Goal: Task Accomplishment & Management: Use online tool/utility

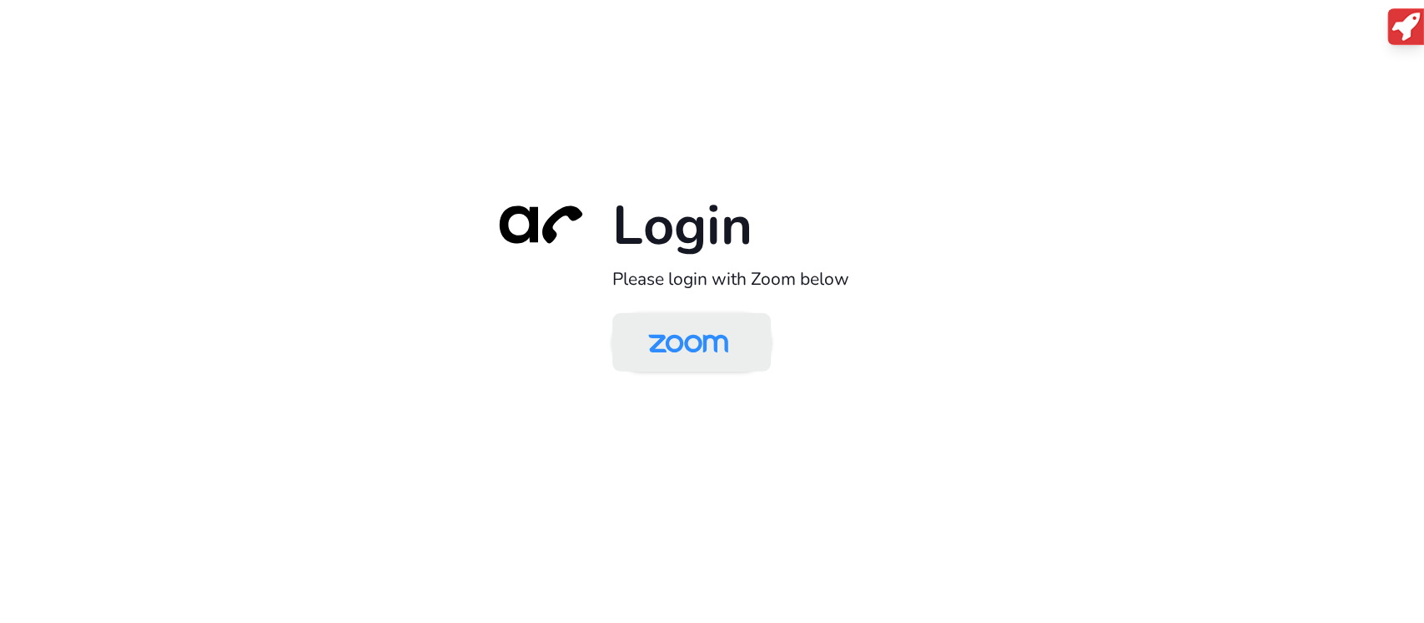
click at [685, 350] on img at bounding box center [688, 343] width 115 height 54
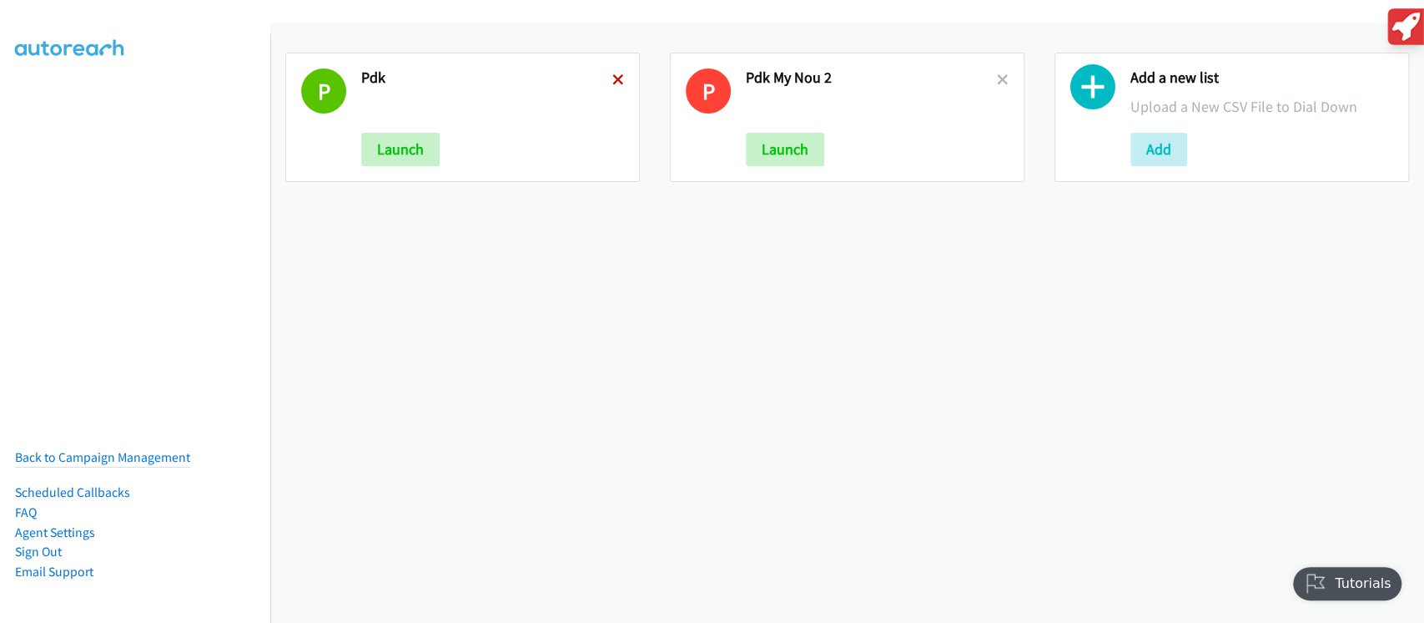
click at [613, 78] on icon at bounding box center [619, 81] width 12 height 12
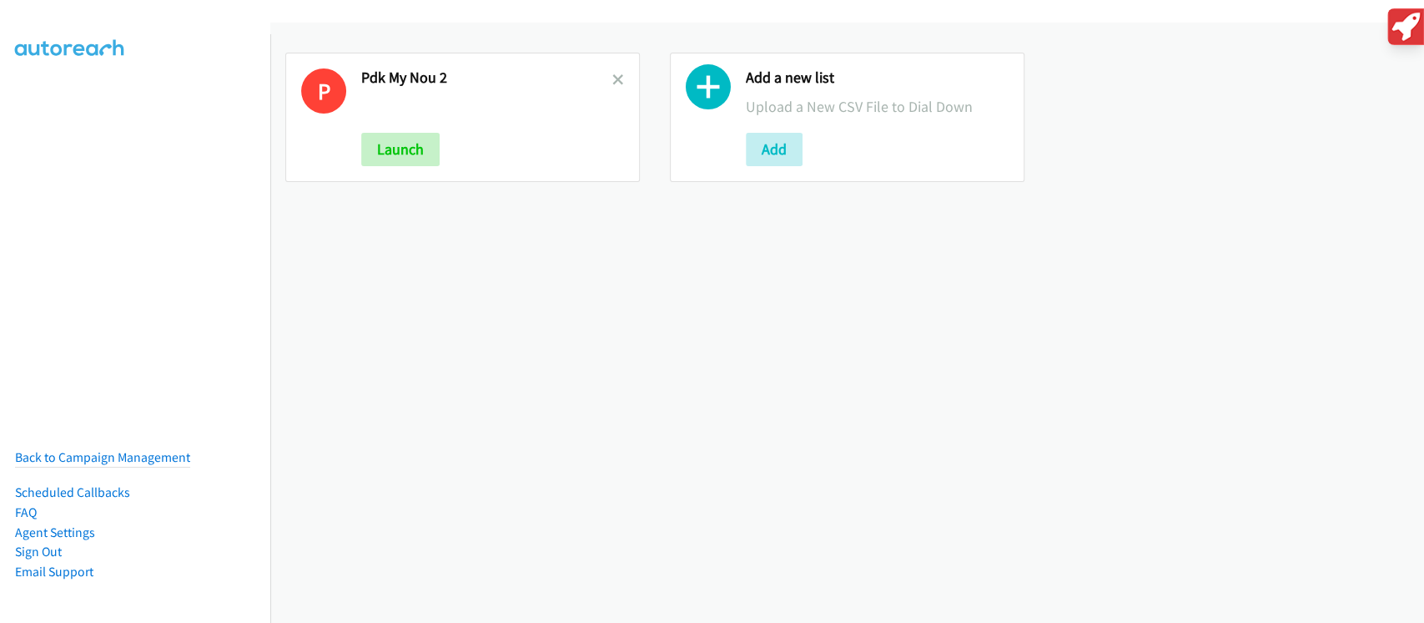
click at [613, 78] on icon at bounding box center [619, 81] width 12 height 12
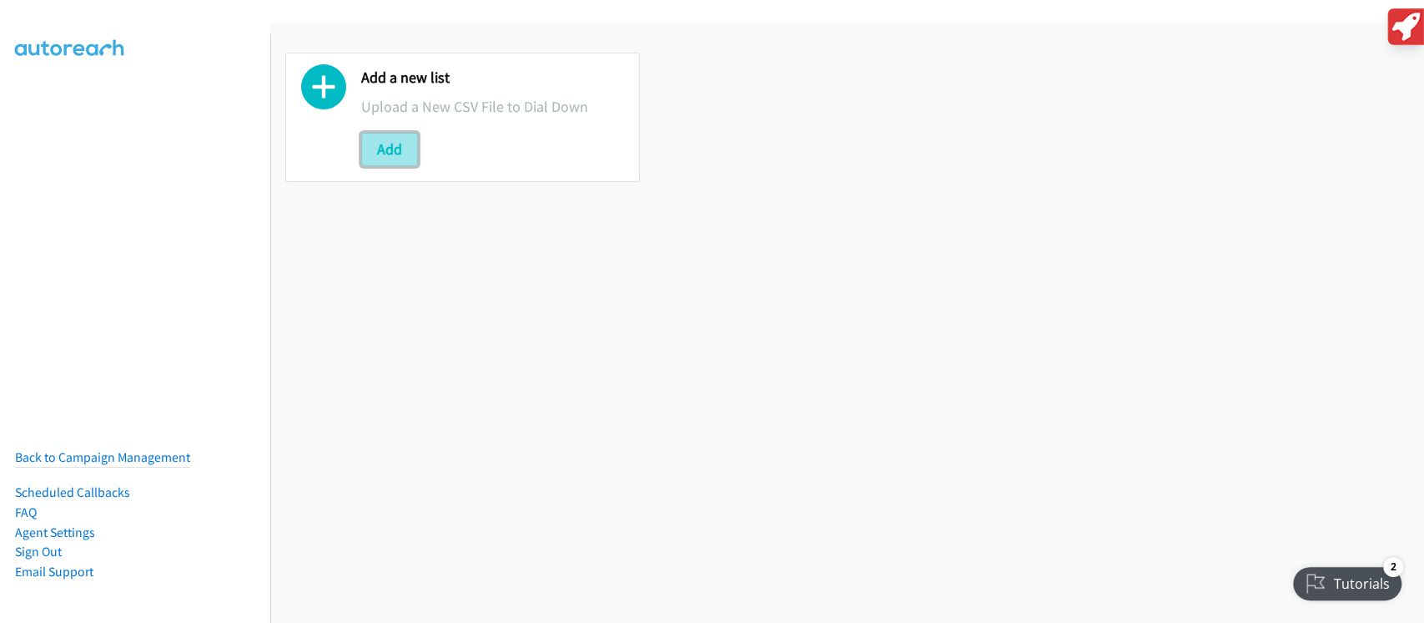
click at [401, 147] on button "Add" at bounding box center [389, 149] width 57 height 33
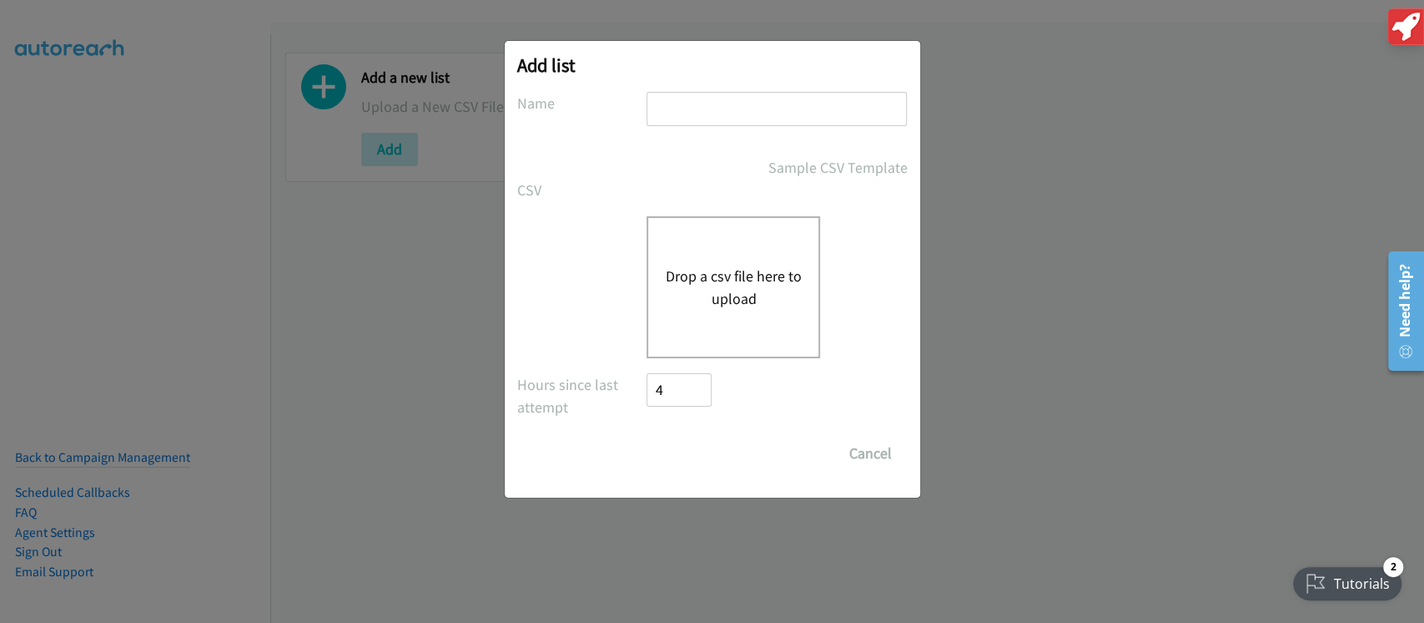
click at [399, 142] on div "Add list No phone fields were returned for that Report or List View Please uplo…" at bounding box center [712, 319] width 1424 height 608
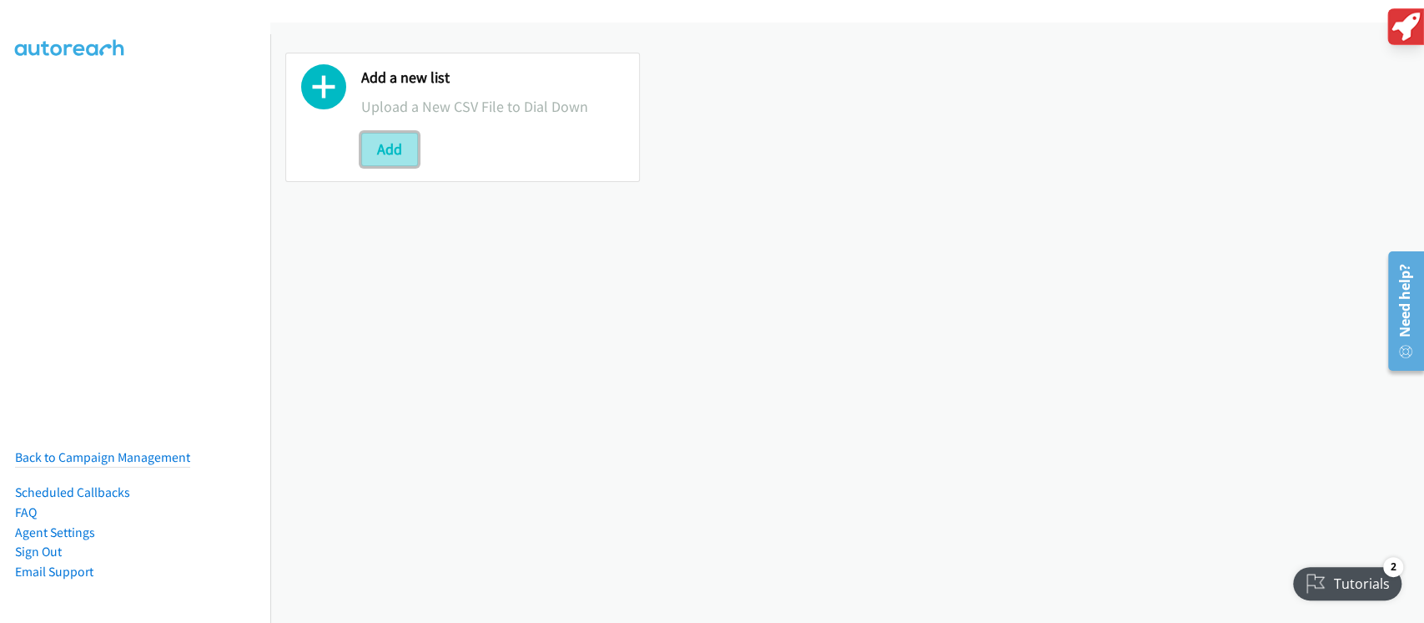
click at [411, 141] on button "Add" at bounding box center [389, 149] width 57 height 33
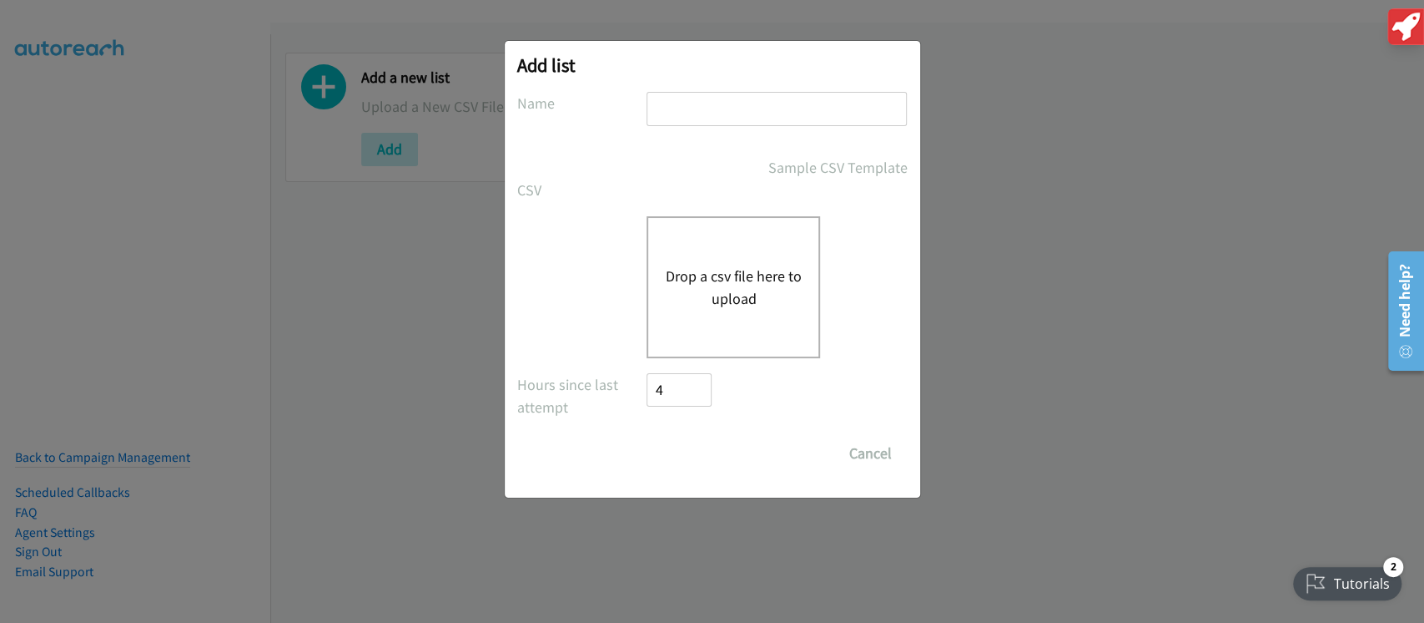
click at [749, 248] on div "Drop a csv file here to upload" at bounding box center [734, 287] width 174 height 142
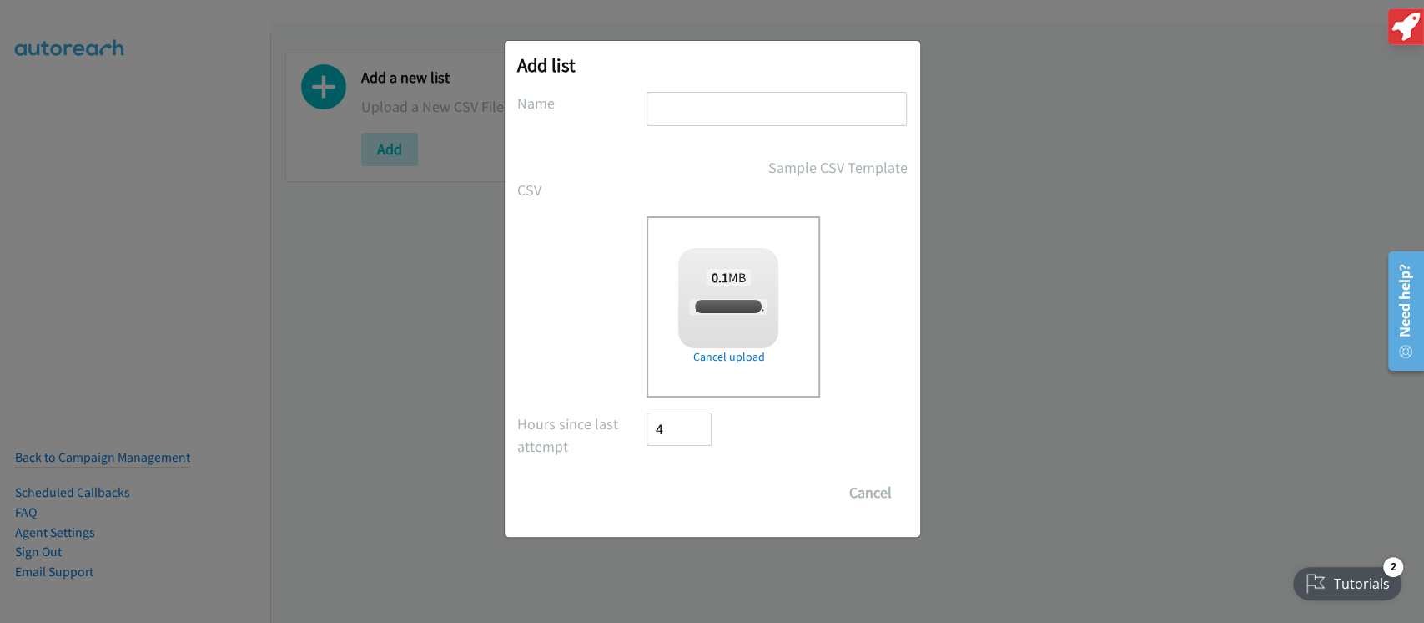
checkbox input "true"
click at [681, 111] on input "text" at bounding box center [777, 109] width 260 height 34
type input "Nvidia"
click at [692, 497] on input "Save List" at bounding box center [692, 492] width 88 height 33
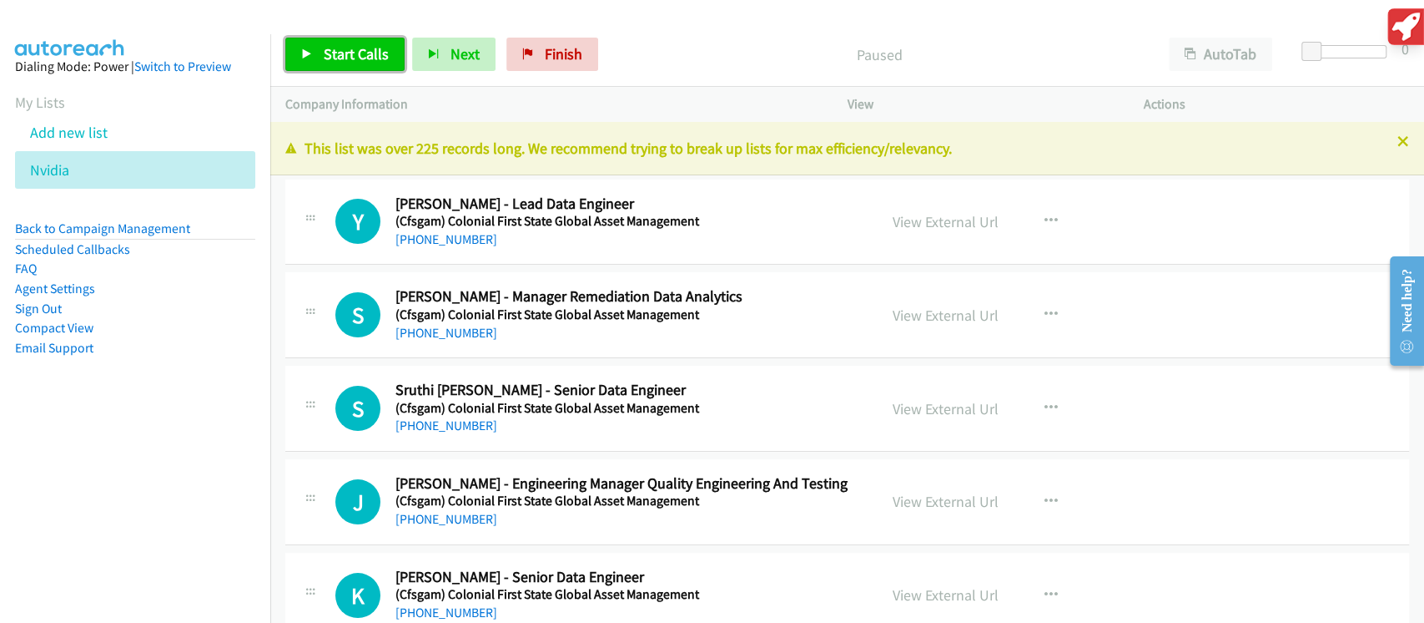
click at [352, 58] on span "Start Calls" at bounding box center [356, 53] width 65 height 19
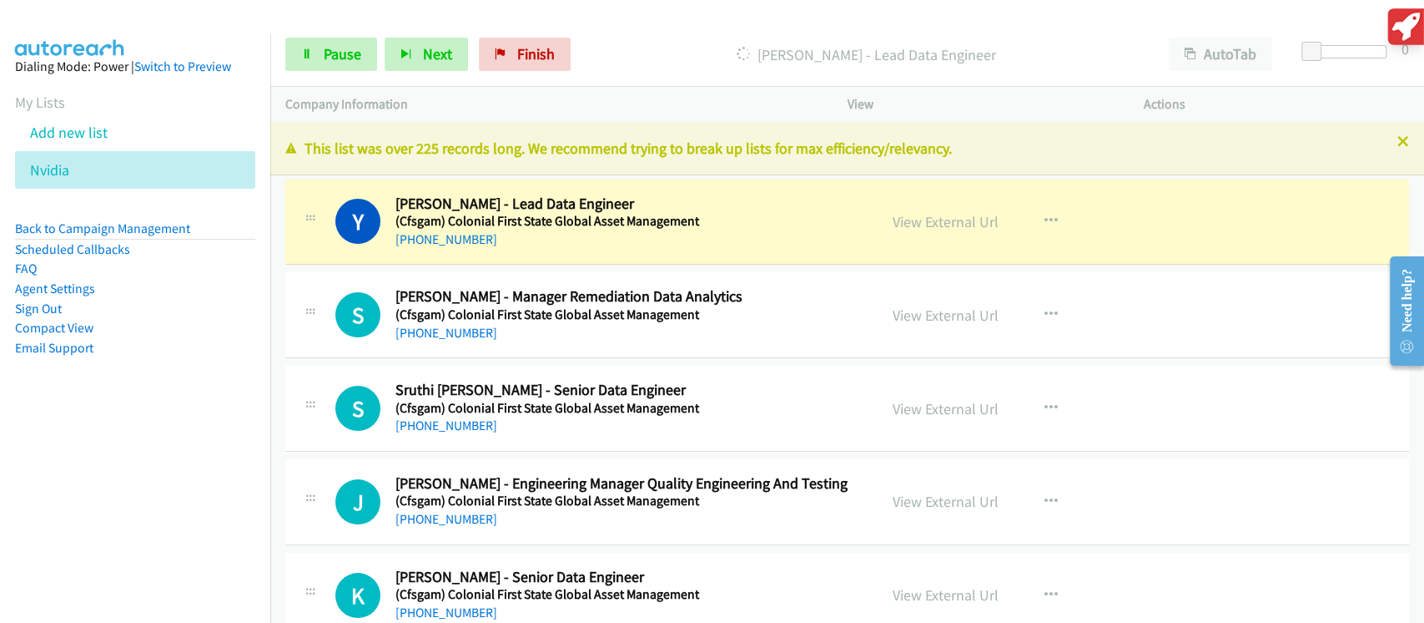
drag, startPoint x: 520, startPoint y: 417, endPoint x: 888, endPoint y: 359, distance: 372.6
click at [538, 571] on h2 "Kiran Chandar Jayaraman - Senior Data Engineer" at bounding box center [625, 576] width 459 height 19
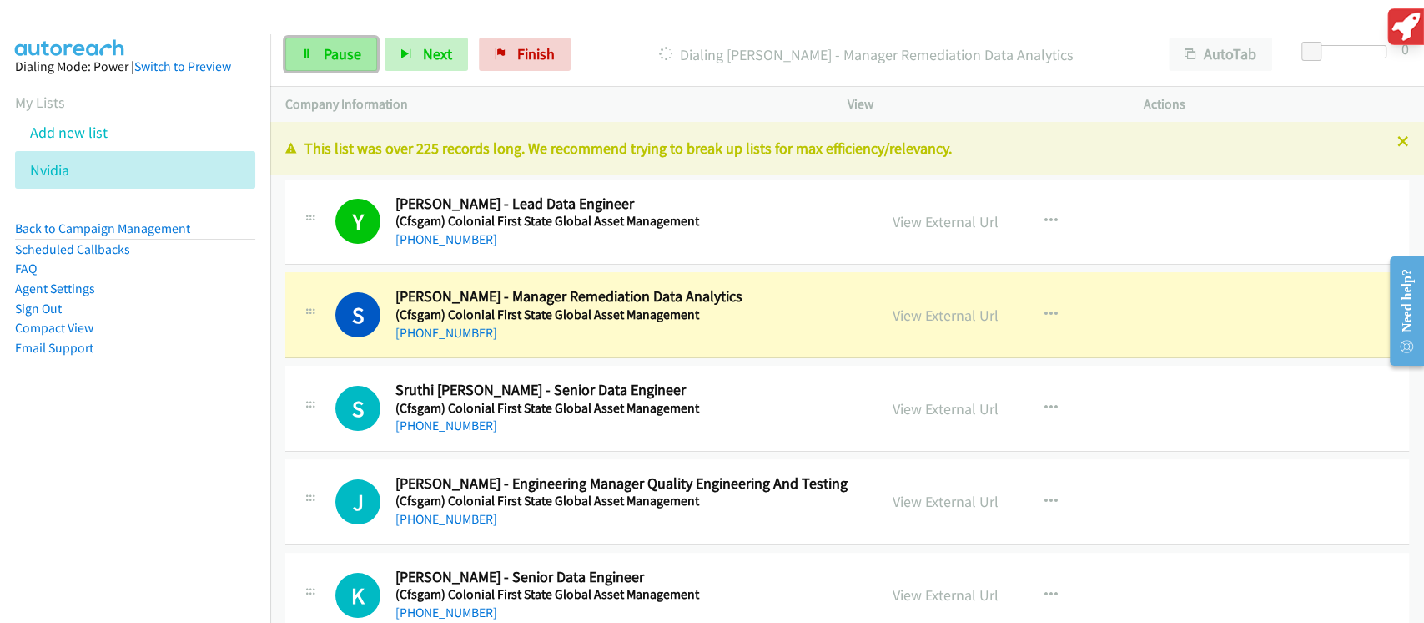
click at [351, 61] on span "Pause" at bounding box center [343, 53] width 38 height 19
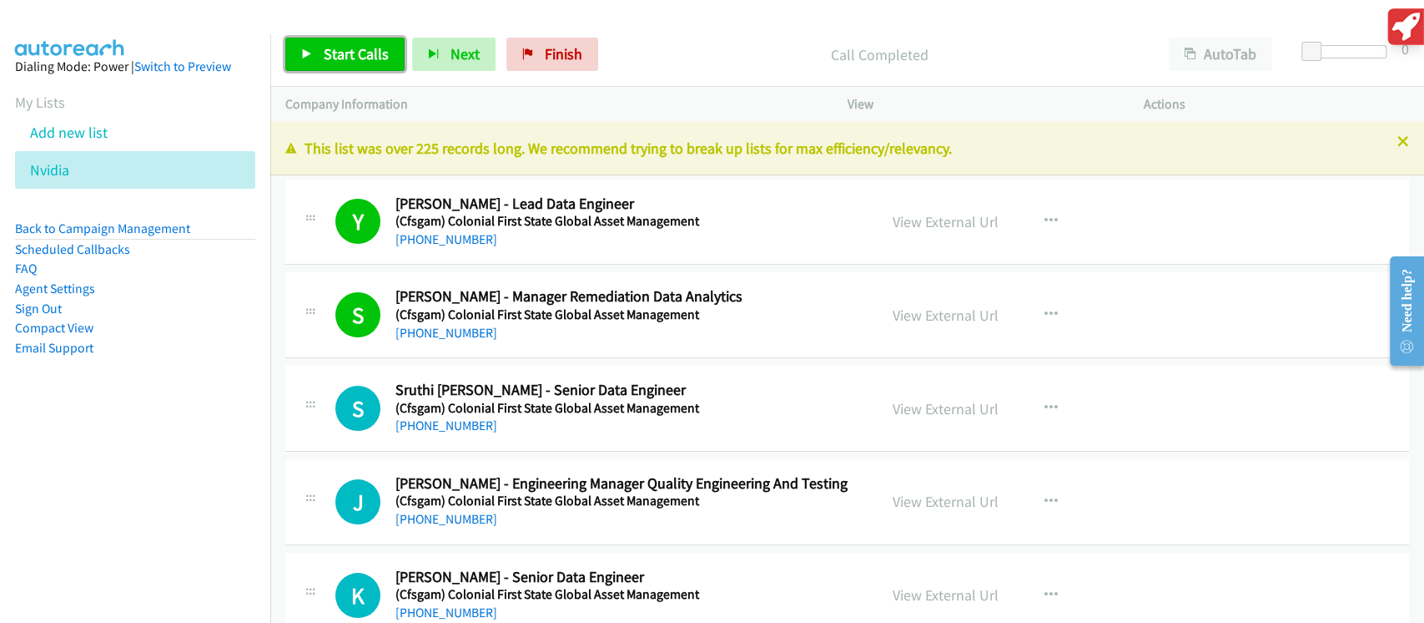
click at [334, 63] on span "Start Calls" at bounding box center [356, 53] width 65 height 19
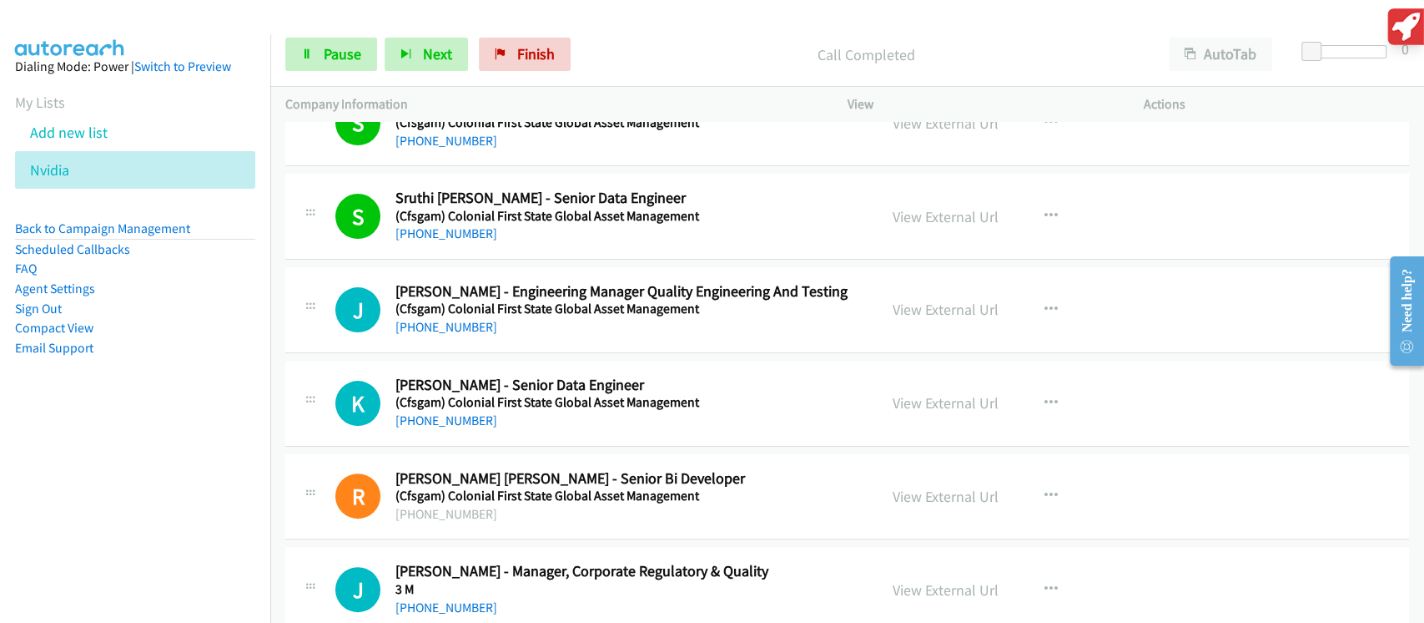
scroll to position [222, 0]
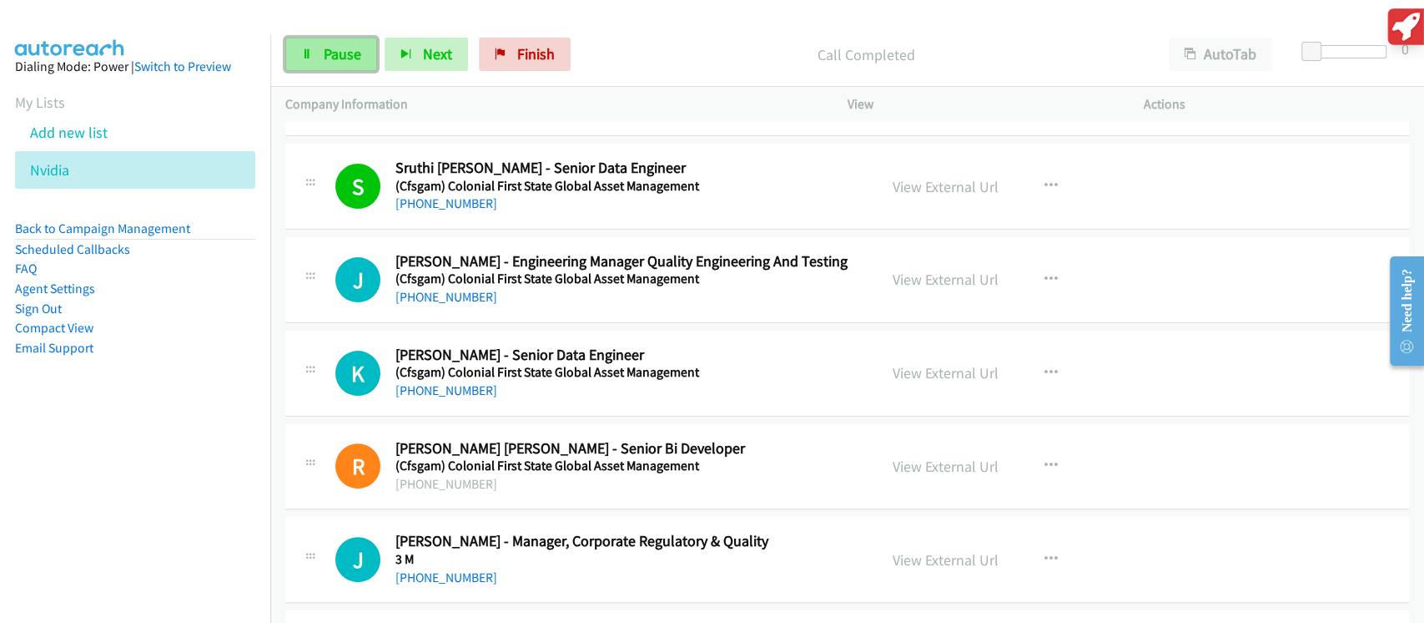
click at [338, 53] on span "Pause" at bounding box center [343, 53] width 38 height 19
click at [338, 53] on div "Start Calls Pause Next Finish" at bounding box center [431, 54] width 293 height 33
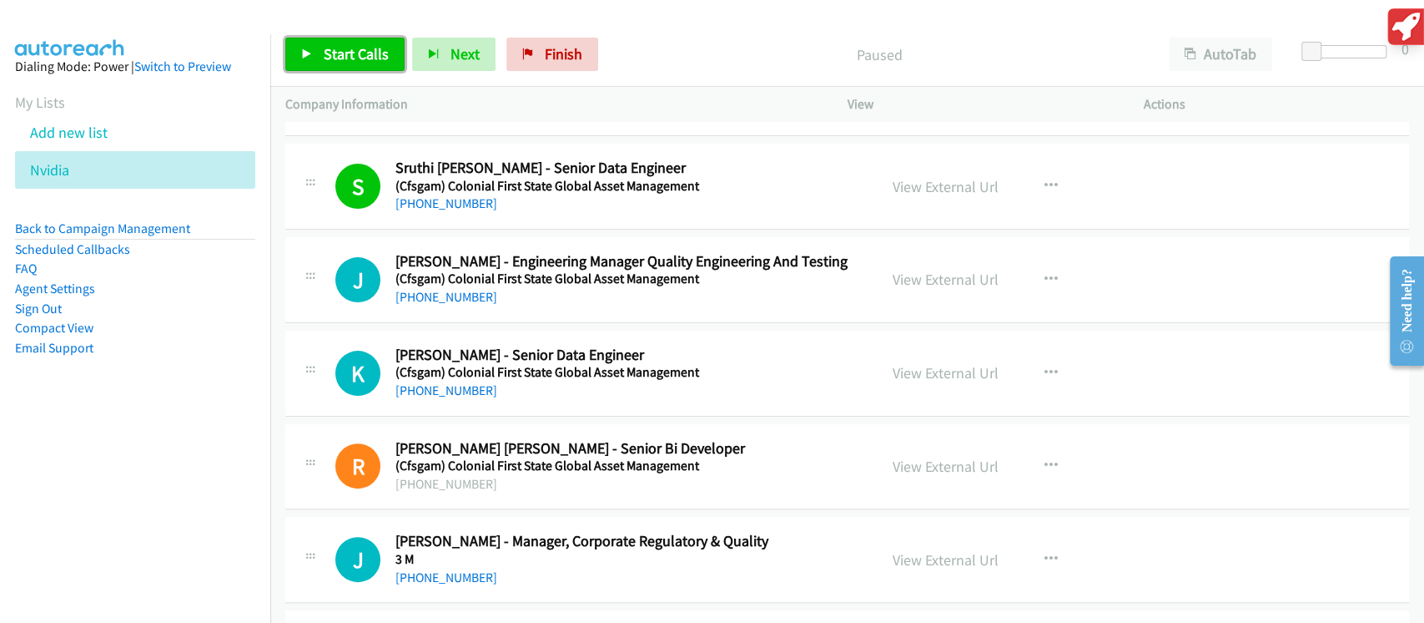
click at [338, 53] on span "Start Calls" at bounding box center [356, 53] width 65 height 19
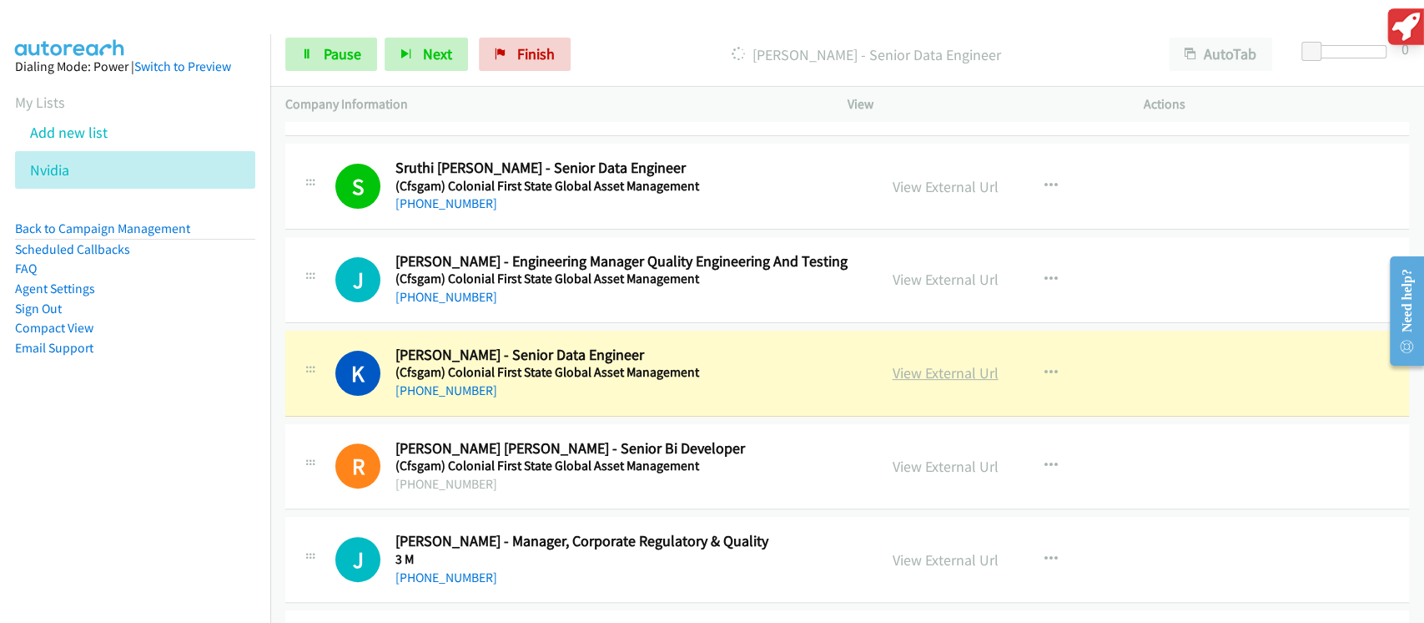
click at [938, 375] on link "View External Url" at bounding box center [946, 372] width 106 height 19
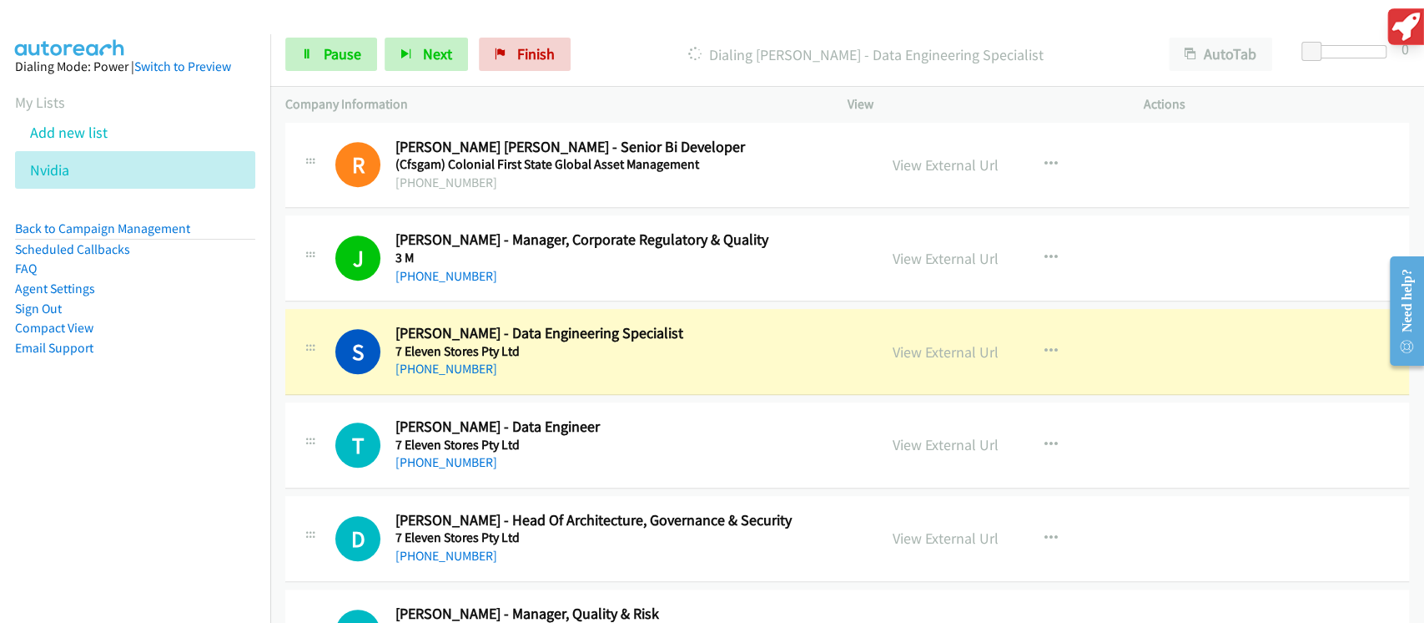
scroll to position [556, 0]
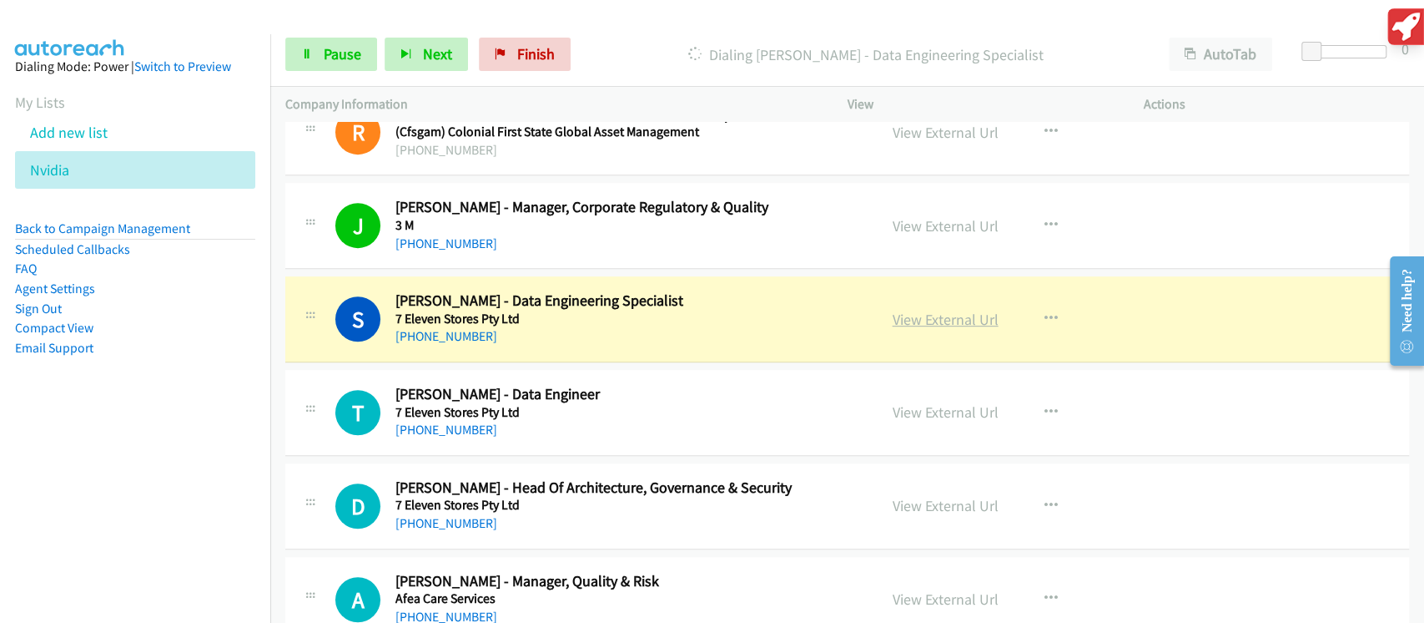
click at [916, 316] on link "View External Url" at bounding box center [946, 319] width 106 height 19
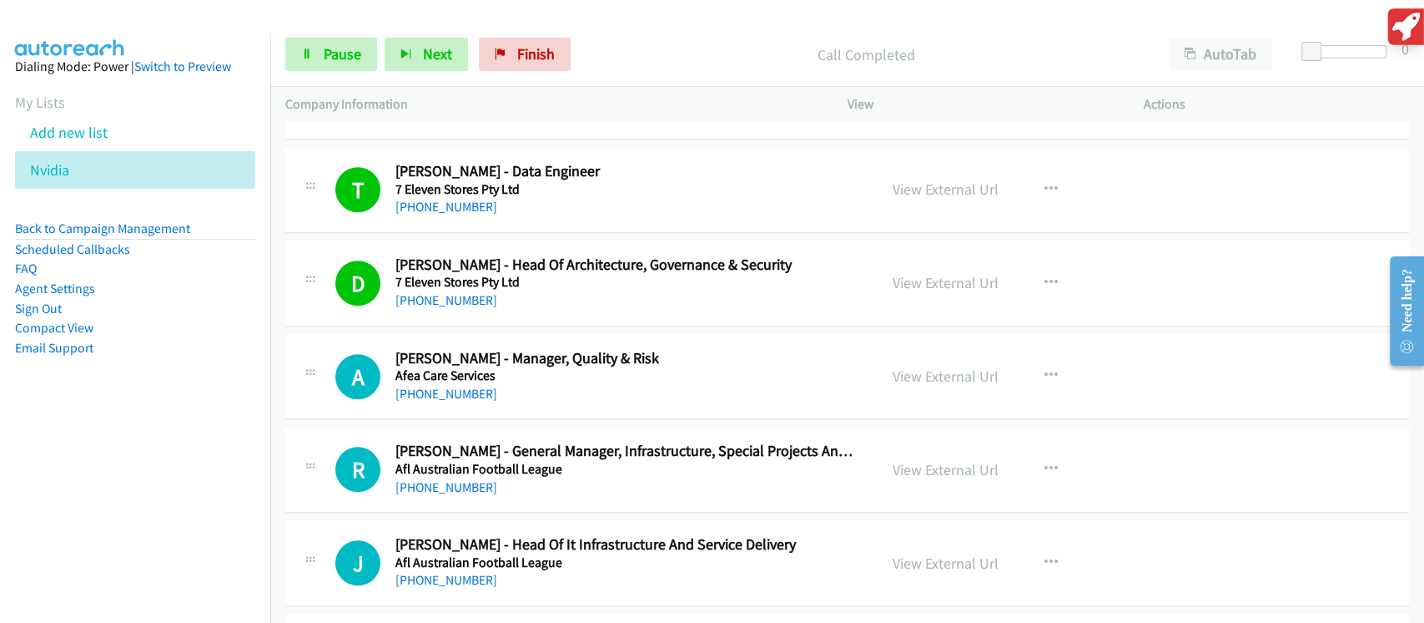
scroll to position [890, 0]
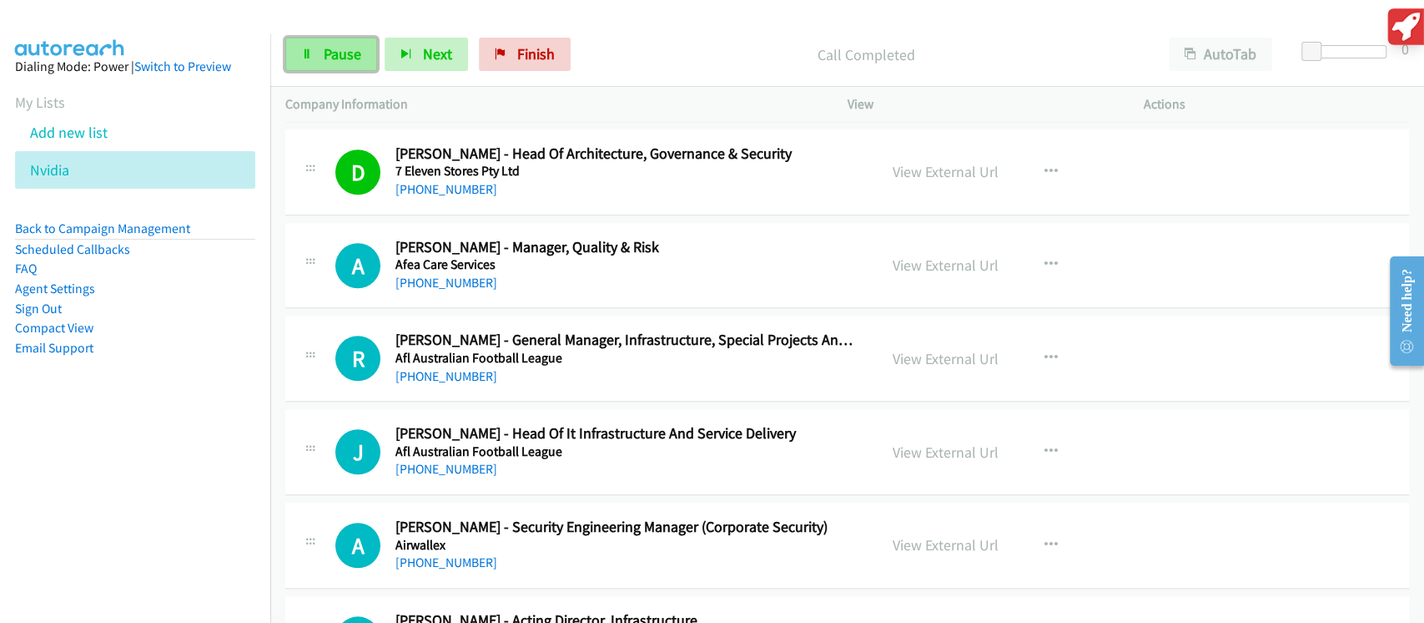
click at [316, 63] on link "Pause" at bounding box center [331, 54] width 92 height 33
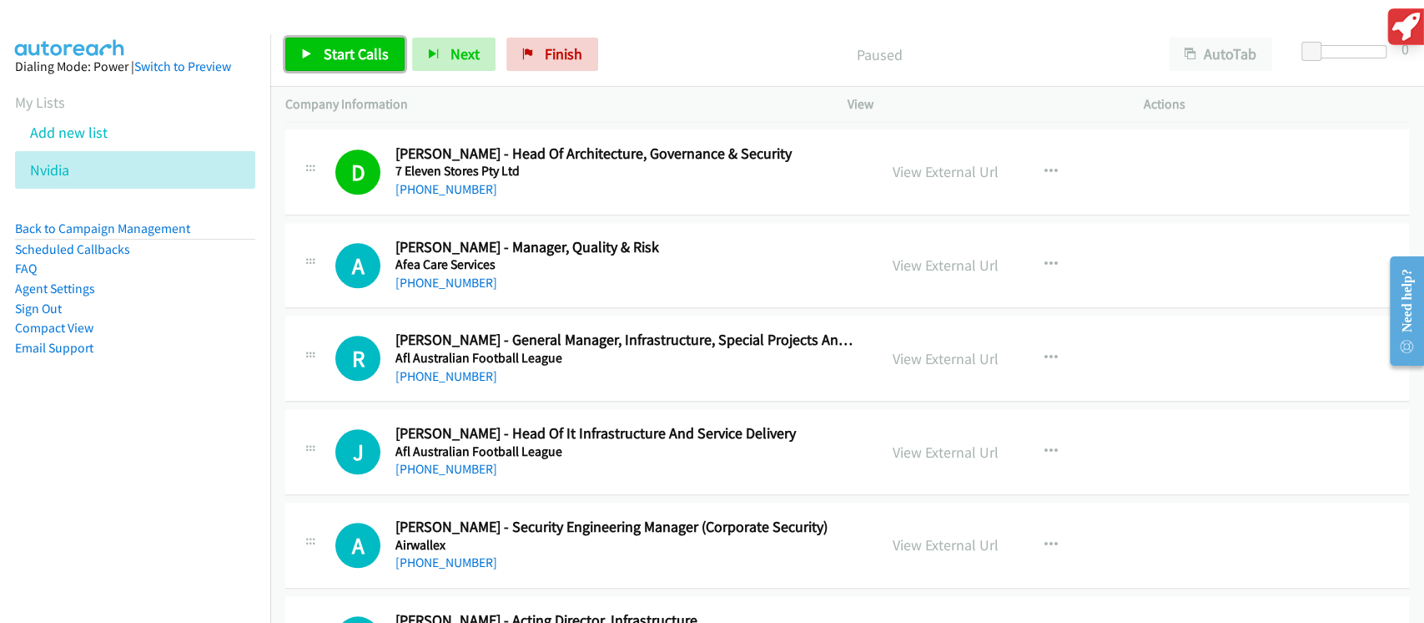
click at [318, 63] on link "Start Calls" at bounding box center [344, 54] width 119 height 33
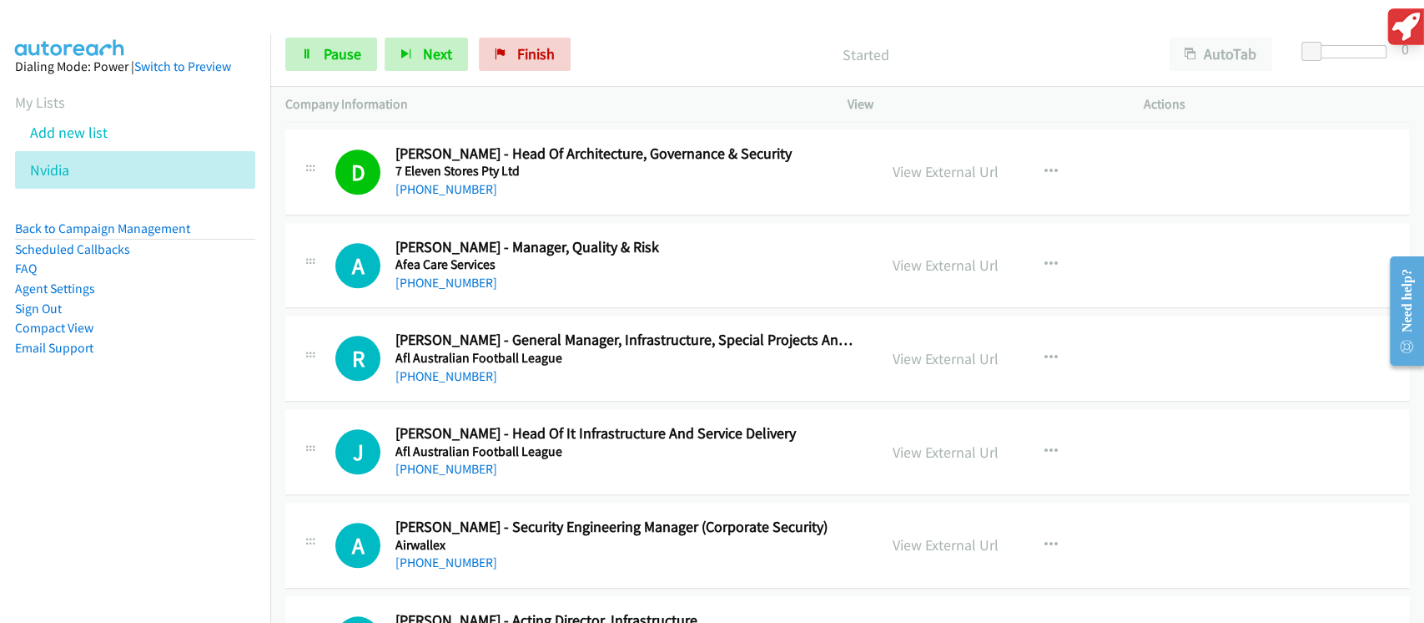
scroll to position [1001, 0]
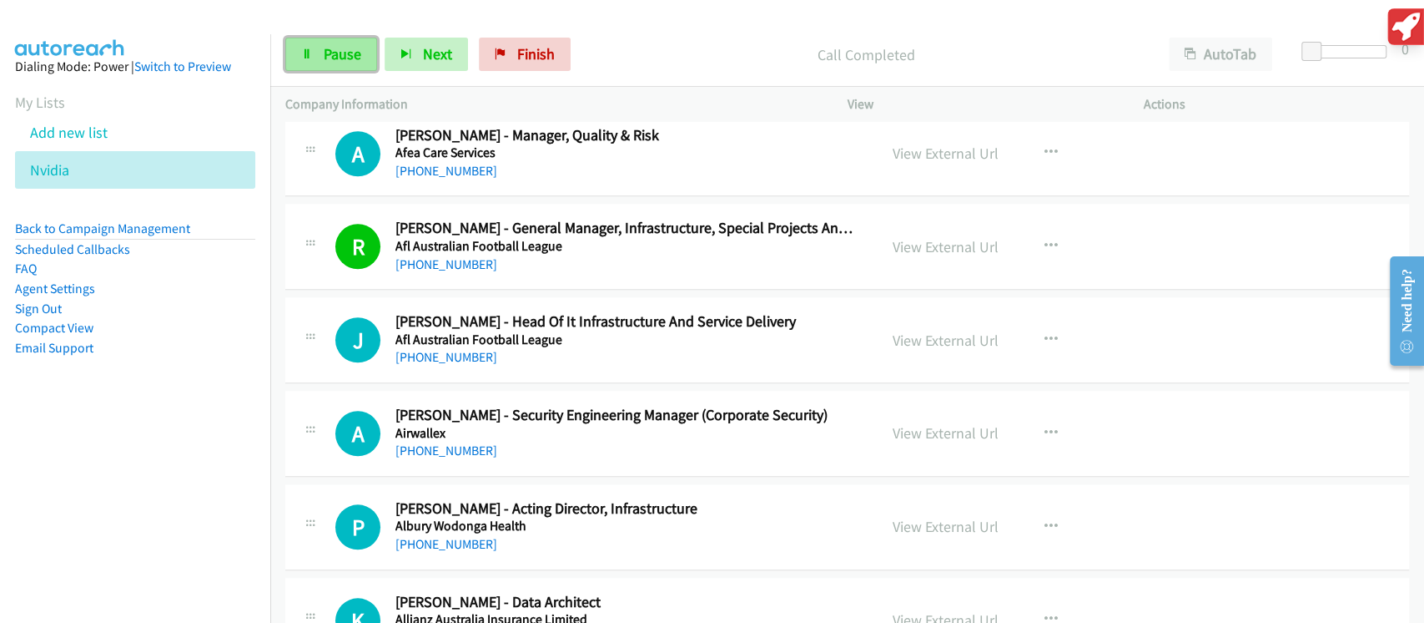
click at [330, 59] on span "Pause" at bounding box center [343, 53] width 38 height 19
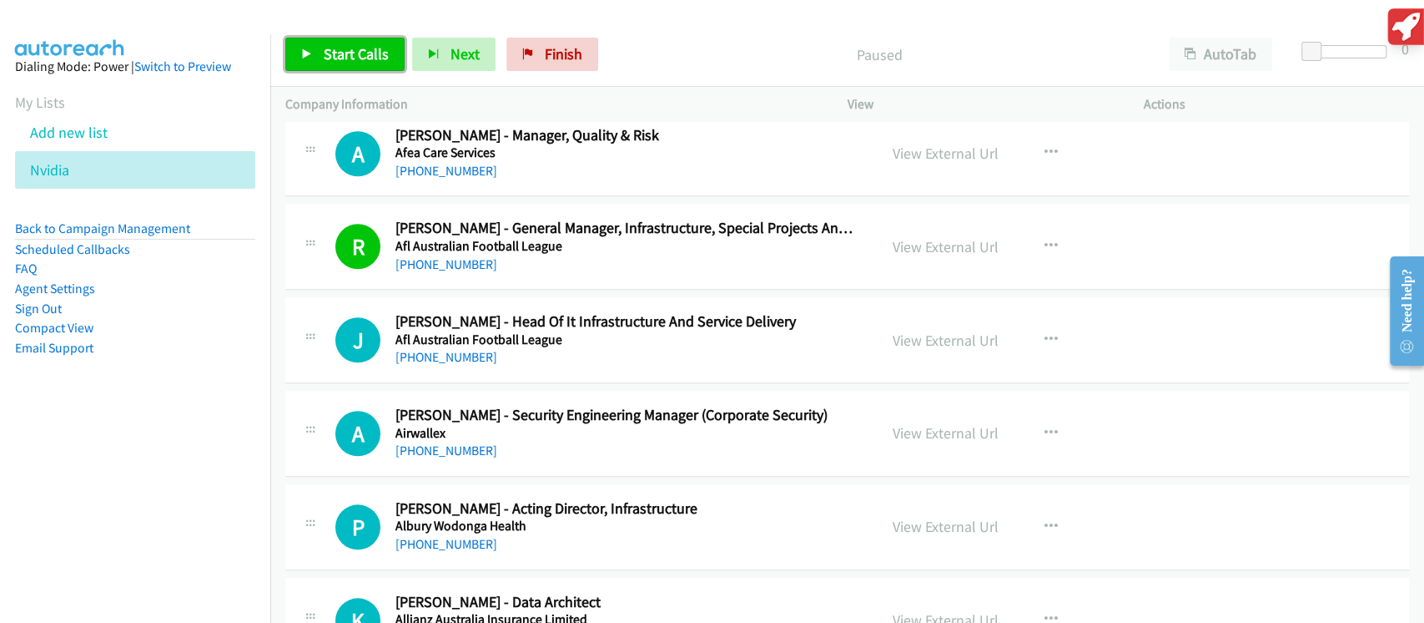
click at [333, 61] on span "Start Calls" at bounding box center [356, 53] width 65 height 19
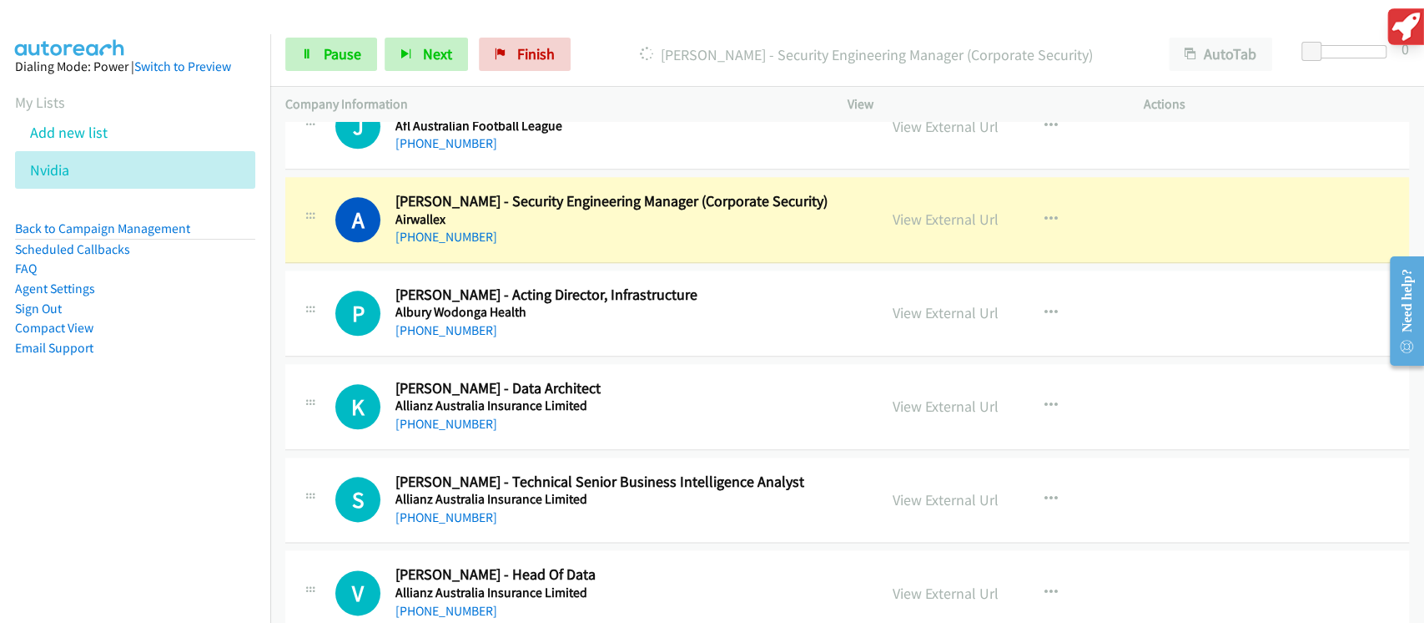
scroll to position [1223, 0]
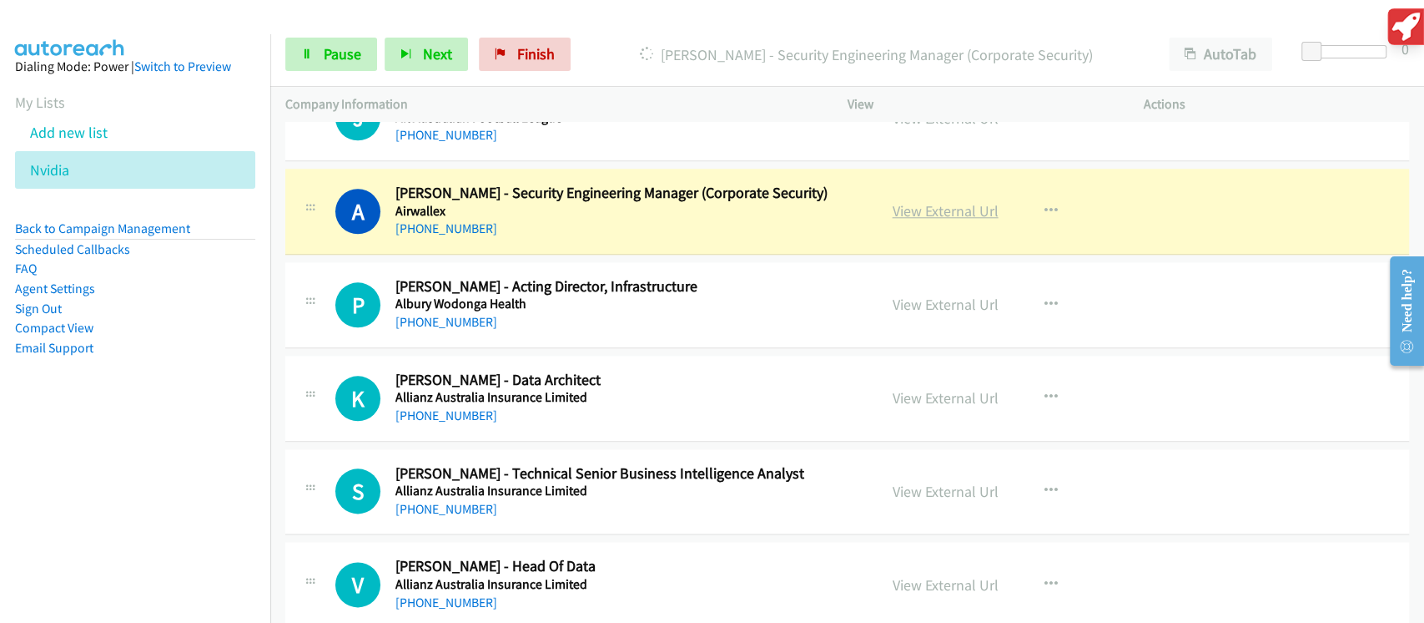
click at [924, 210] on link "View External Url" at bounding box center [946, 210] width 106 height 19
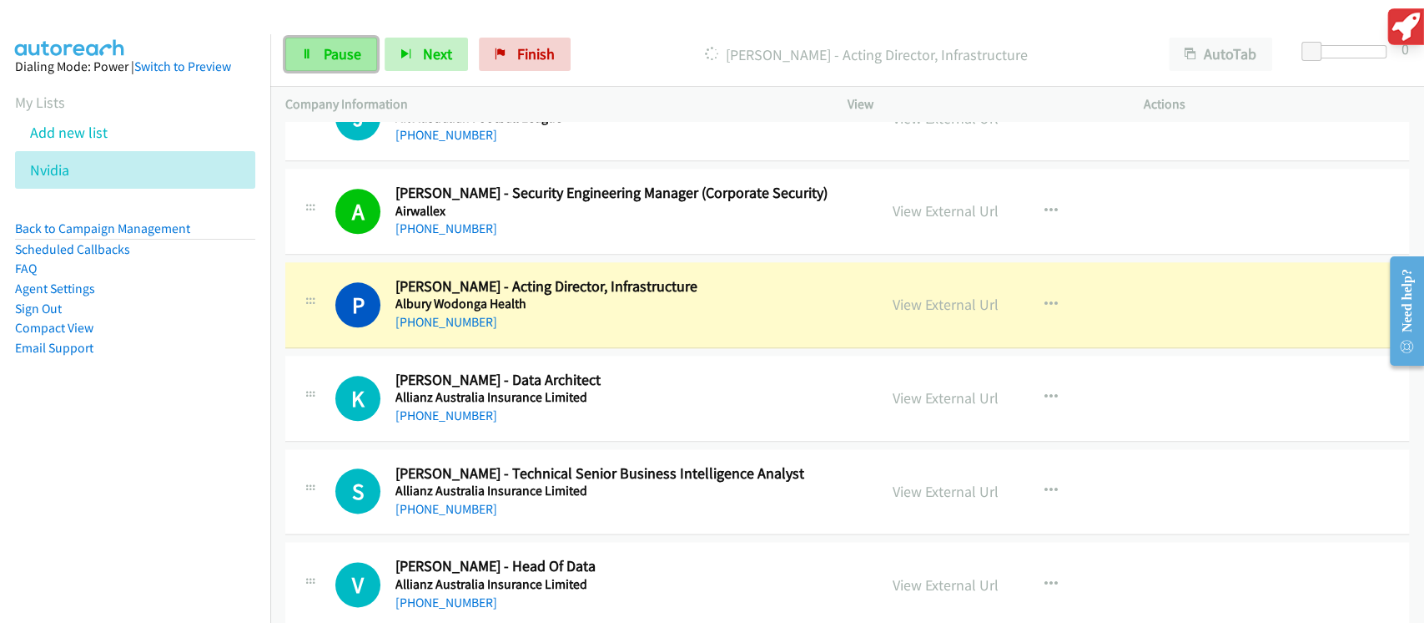
click at [359, 43] on link "Pause" at bounding box center [331, 54] width 92 height 33
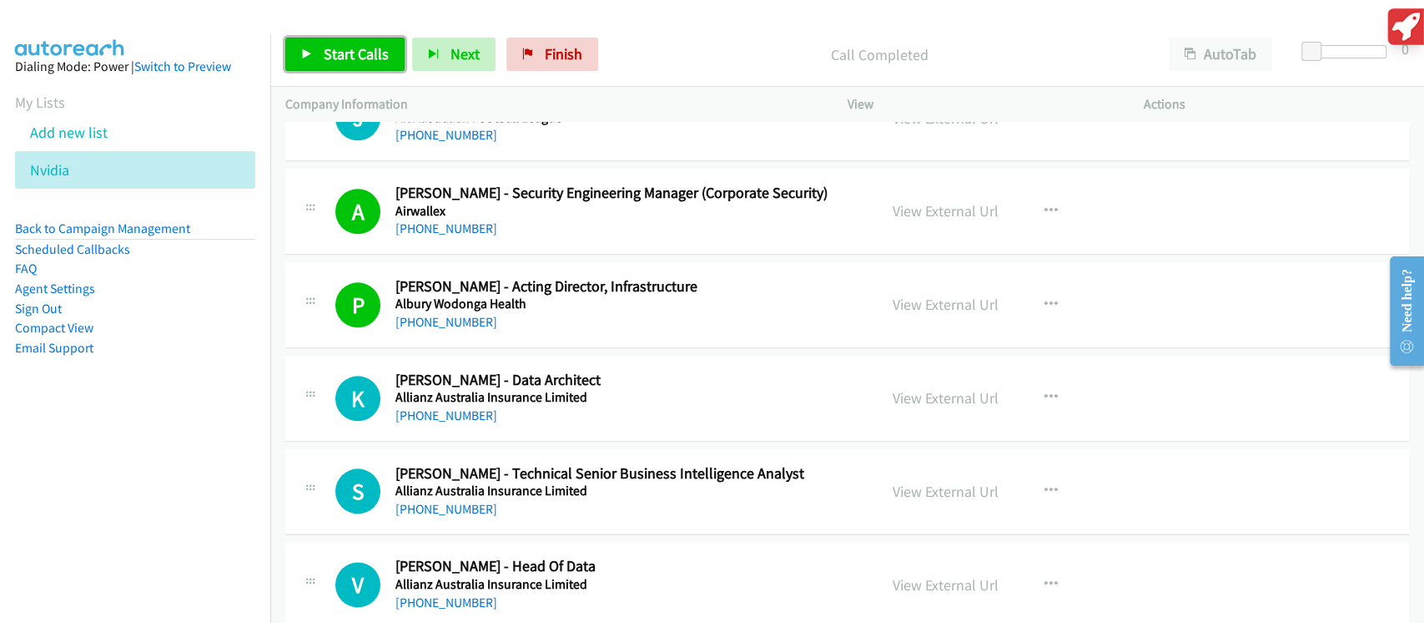
click at [374, 49] on span "Start Calls" at bounding box center [356, 53] width 65 height 19
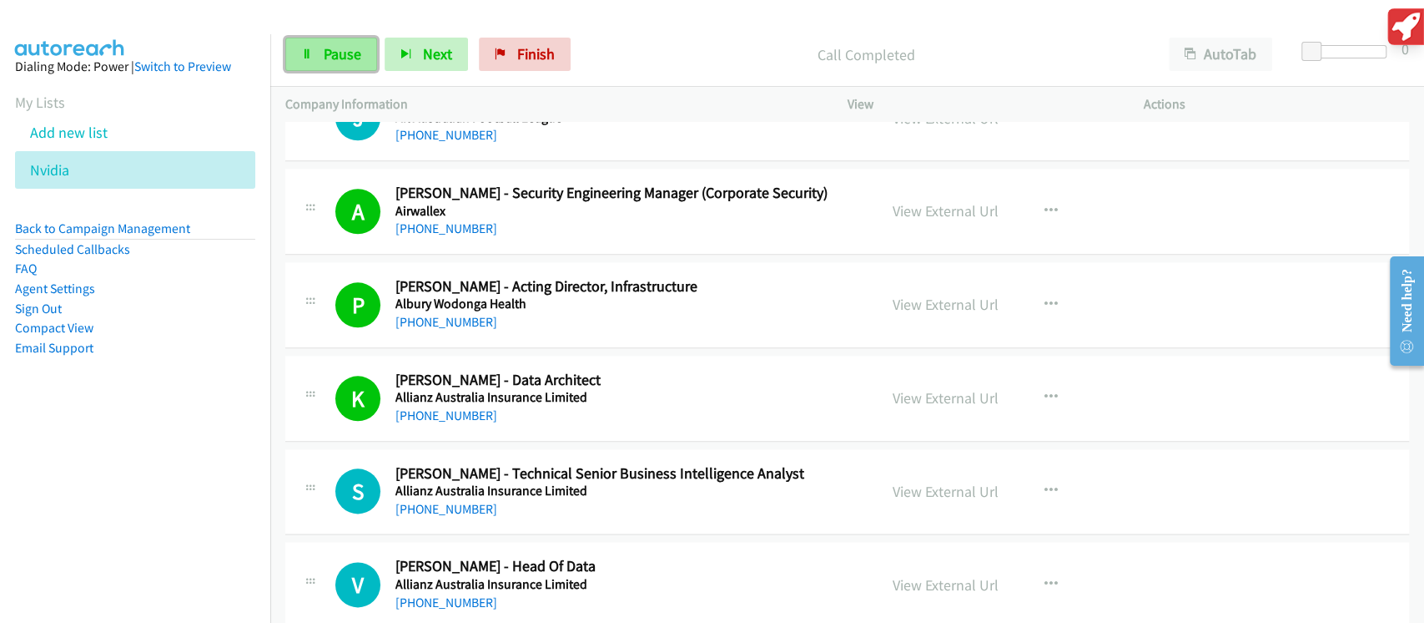
click at [360, 60] on link "Pause" at bounding box center [331, 54] width 92 height 33
click at [360, 60] on div "Start Calls Pause Next Finish" at bounding box center [431, 54] width 293 height 33
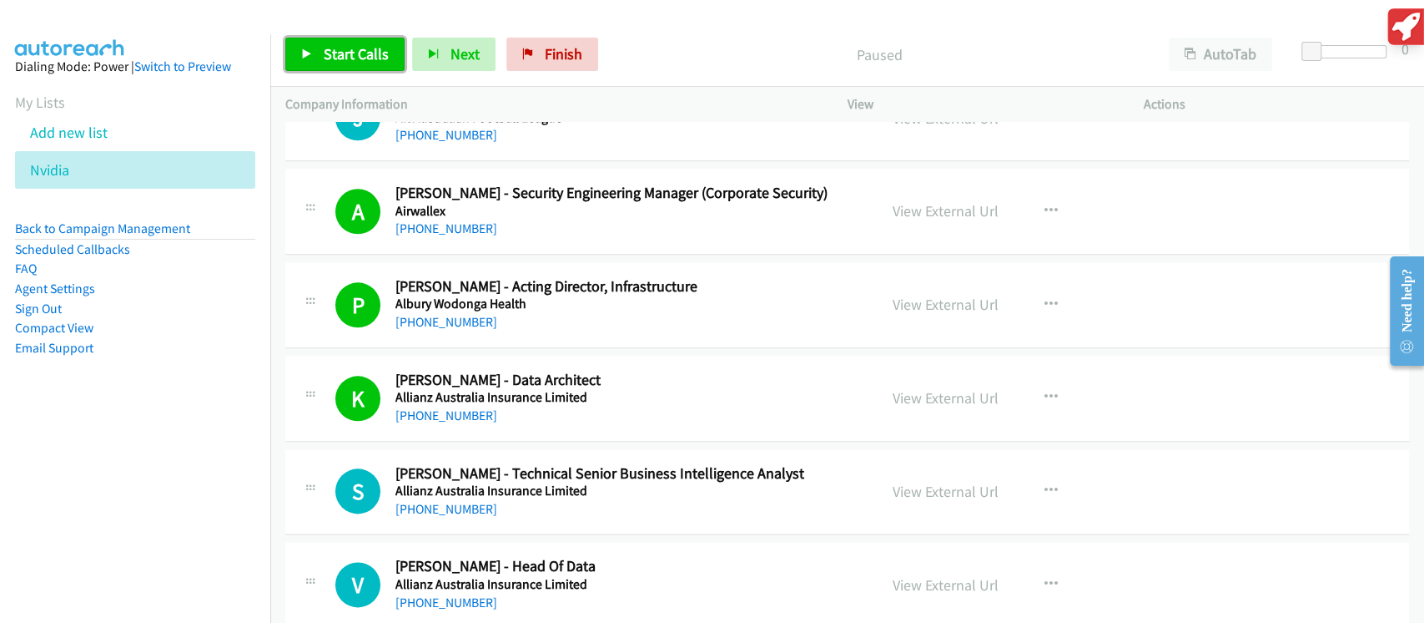
click at [360, 60] on span "Start Calls" at bounding box center [356, 53] width 65 height 19
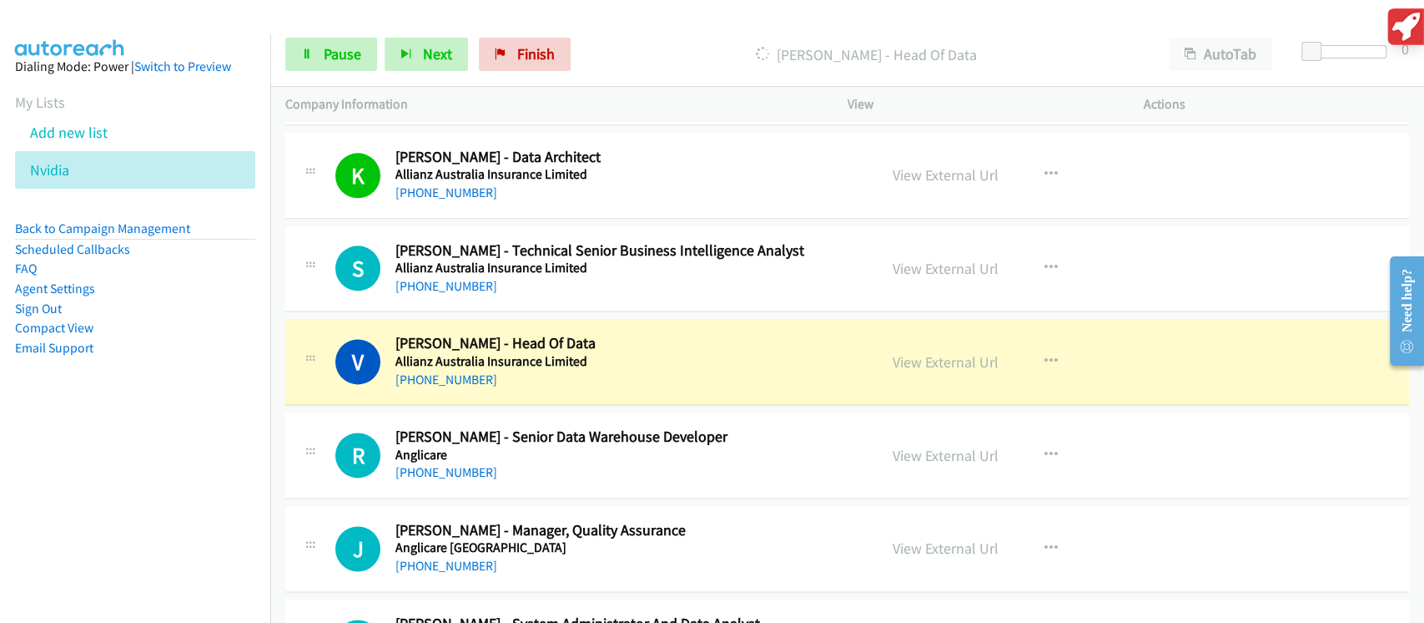
scroll to position [1557, 0]
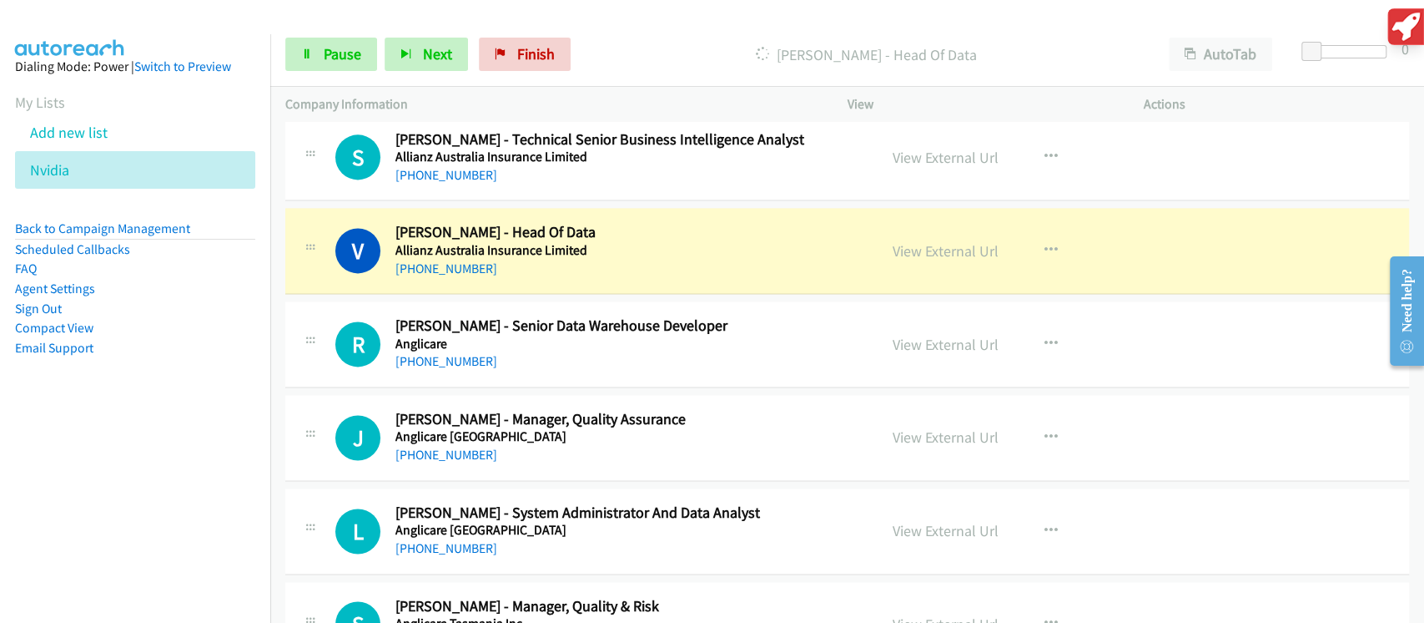
drag, startPoint x: 909, startPoint y: 253, endPoint x: 789, endPoint y: 620, distance: 386.1
click at [728, 266] on div "+61 426 691 953" at bounding box center [625, 269] width 459 height 20
click at [724, 281] on div "V Callback Scheduled Vinay Krishna - Head Of Data Allianz Australia Insurance L…" at bounding box center [847, 251] width 1124 height 86
click at [728, 259] on div "+61 426 691 953" at bounding box center [625, 269] width 459 height 20
click at [912, 249] on link "View External Url" at bounding box center [946, 250] width 106 height 19
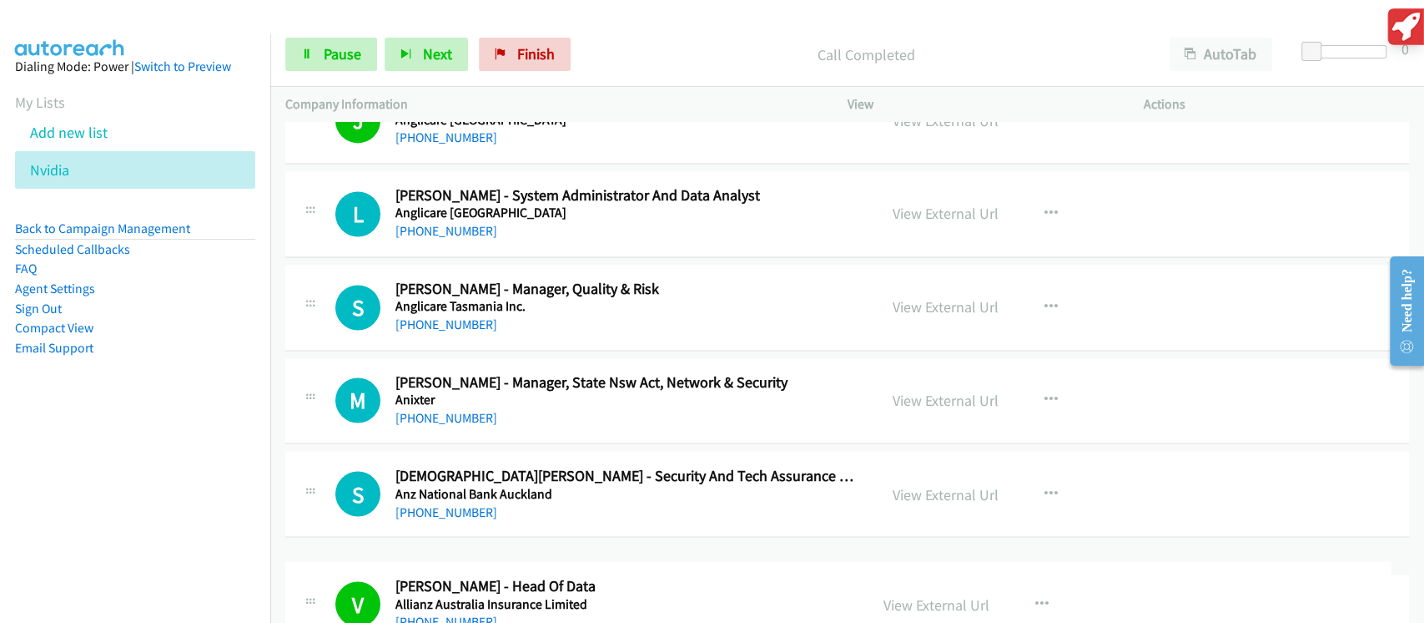
scroll to position [1764, 0]
